Goal: Task Accomplishment & Management: Use online tool/utility

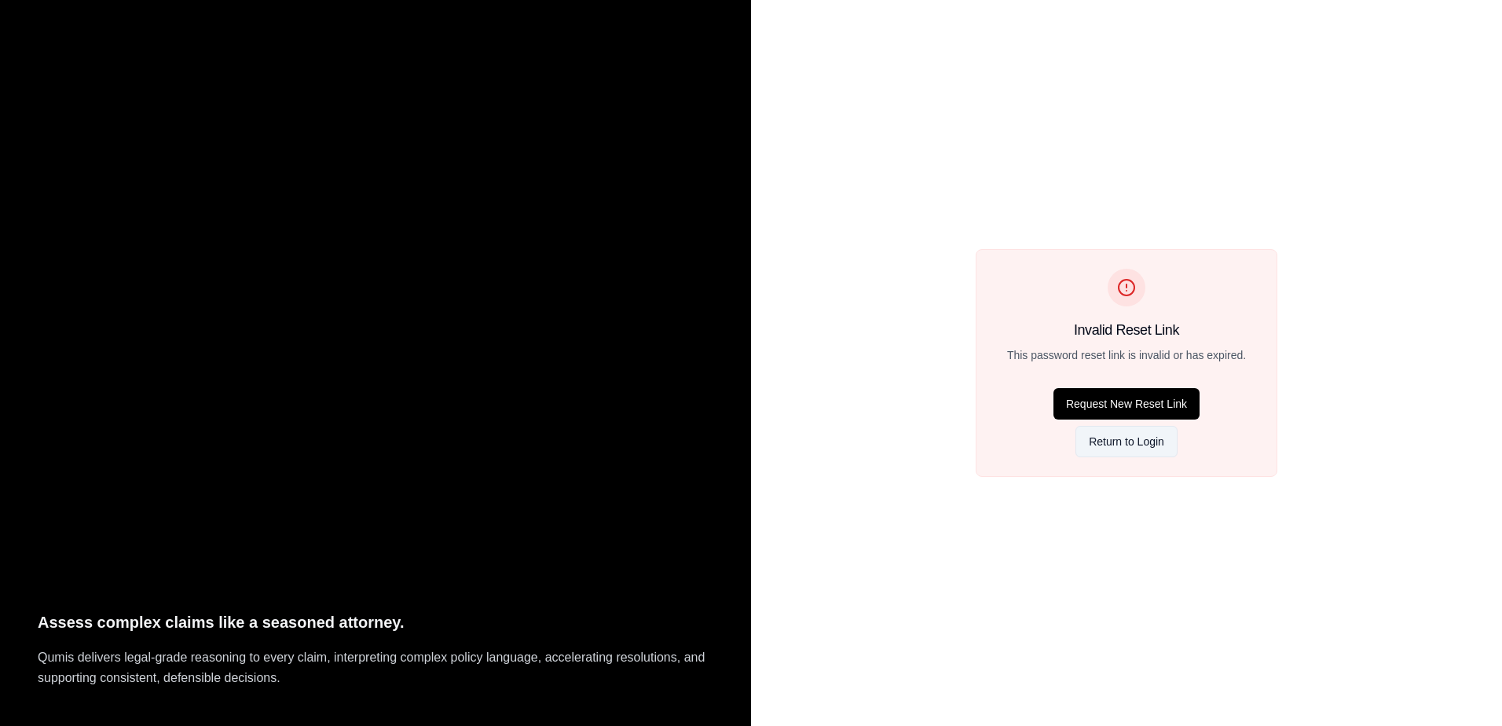
click at [1151, 442] on button "Return to Login" at bounding box center [1127, 441] width 102 height 31
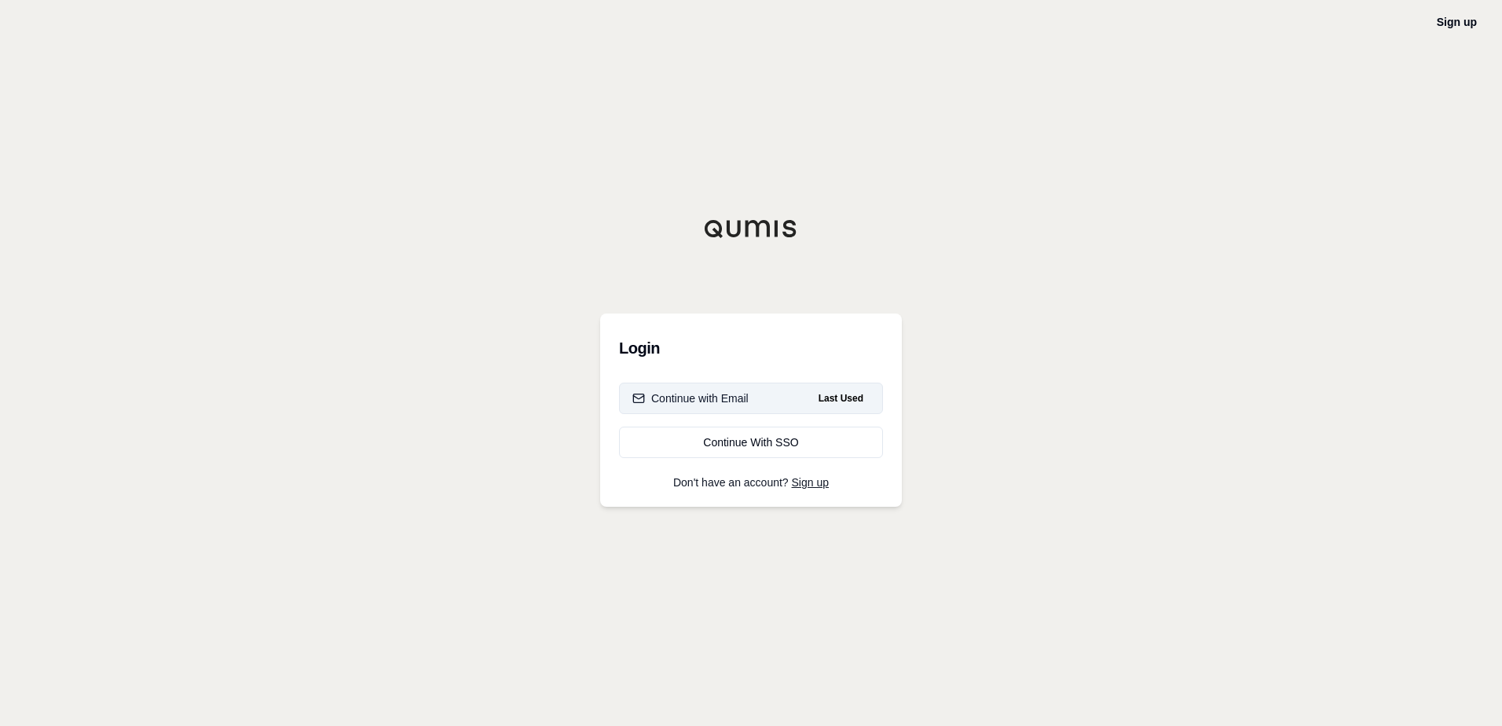
click at [726, 407] on button "Continue with Email Last Used" at bounding box center [751, 398] width 264 height 31
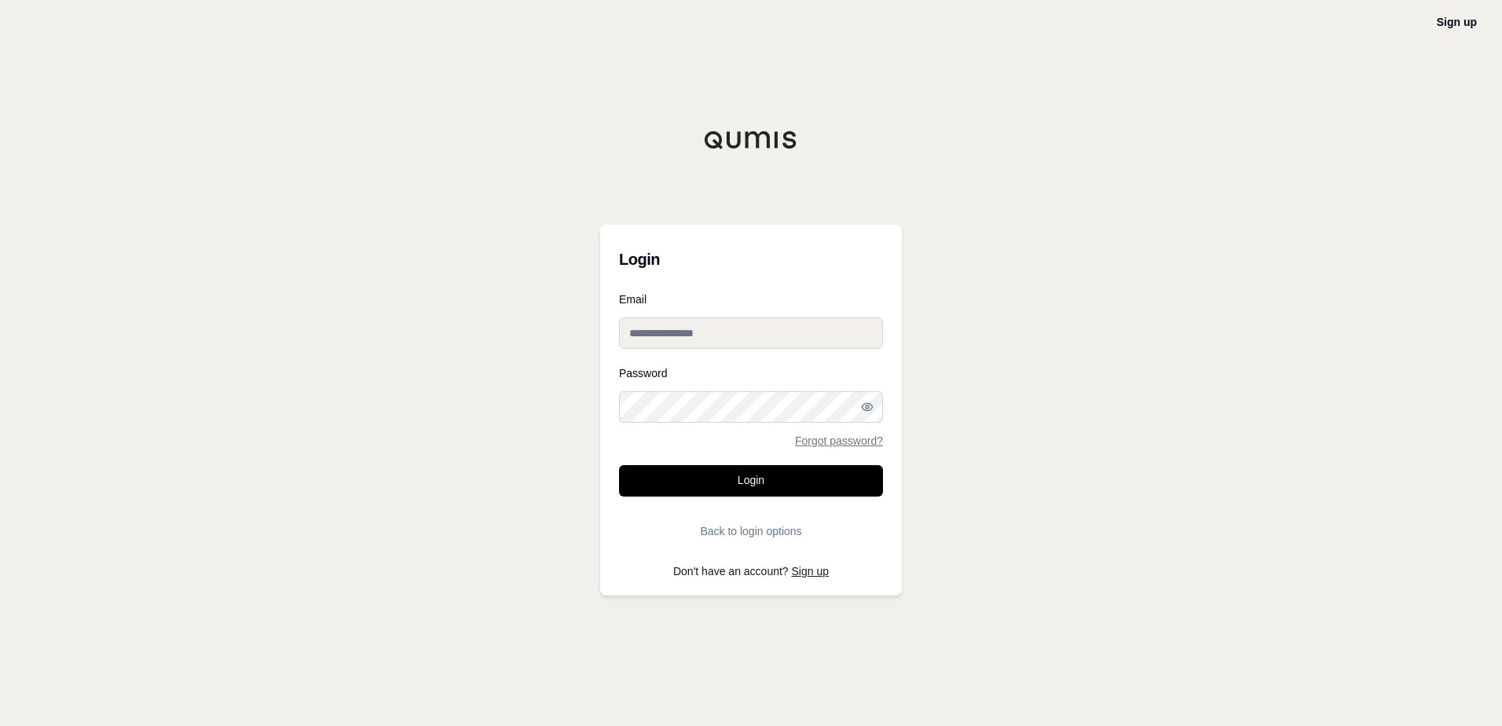
type input "**********"
click at [765, 490] on button "Login" at bounding box center [751, 480] width 264 height 31
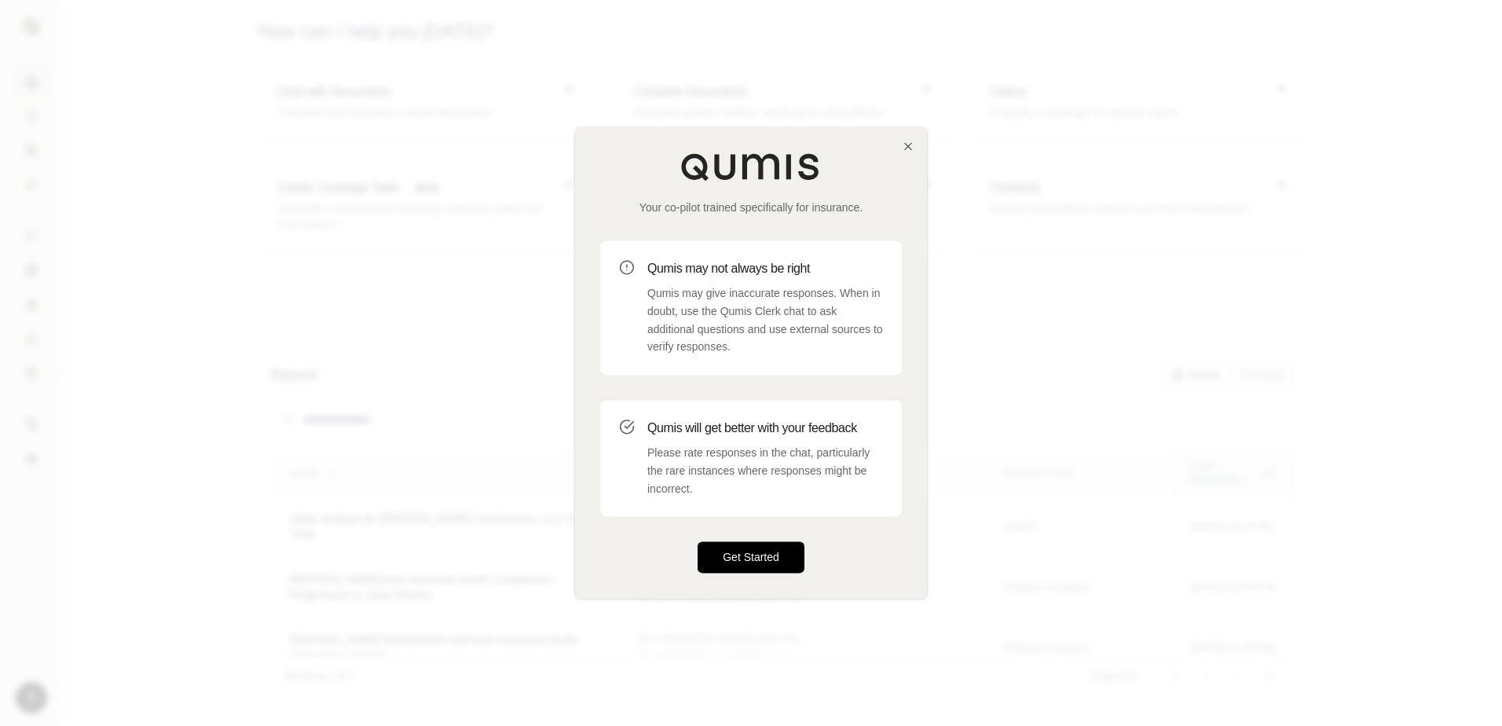
click at [770, 563] on button "Get Started" at bounding box center [751, 557] width 107 height 31
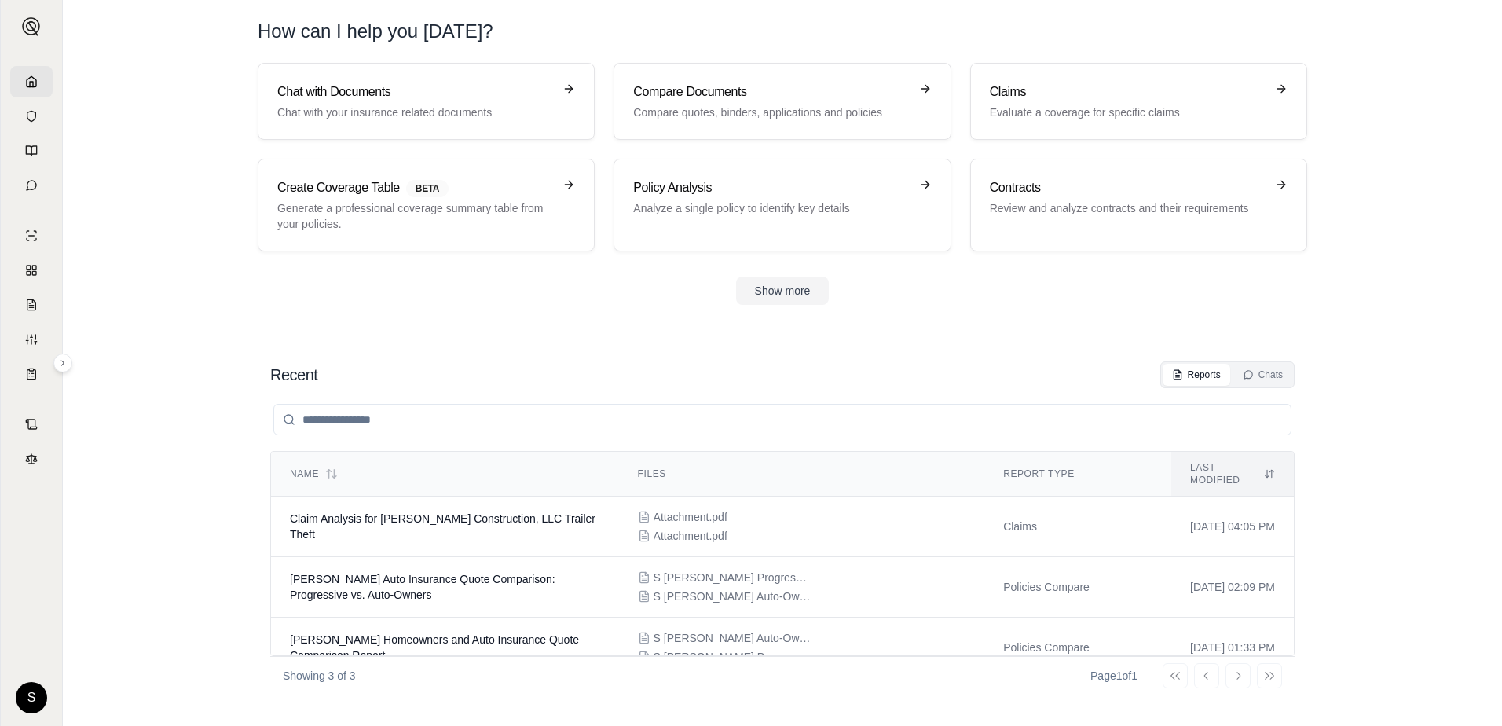
click at [1466, 290] on section "Chat with Documents Chat with your insurance related documents Compare Document…" at bounding box center [782, 196] width 1427 height 267
